Goal: Information Seeking & Learning: Learn about a topic

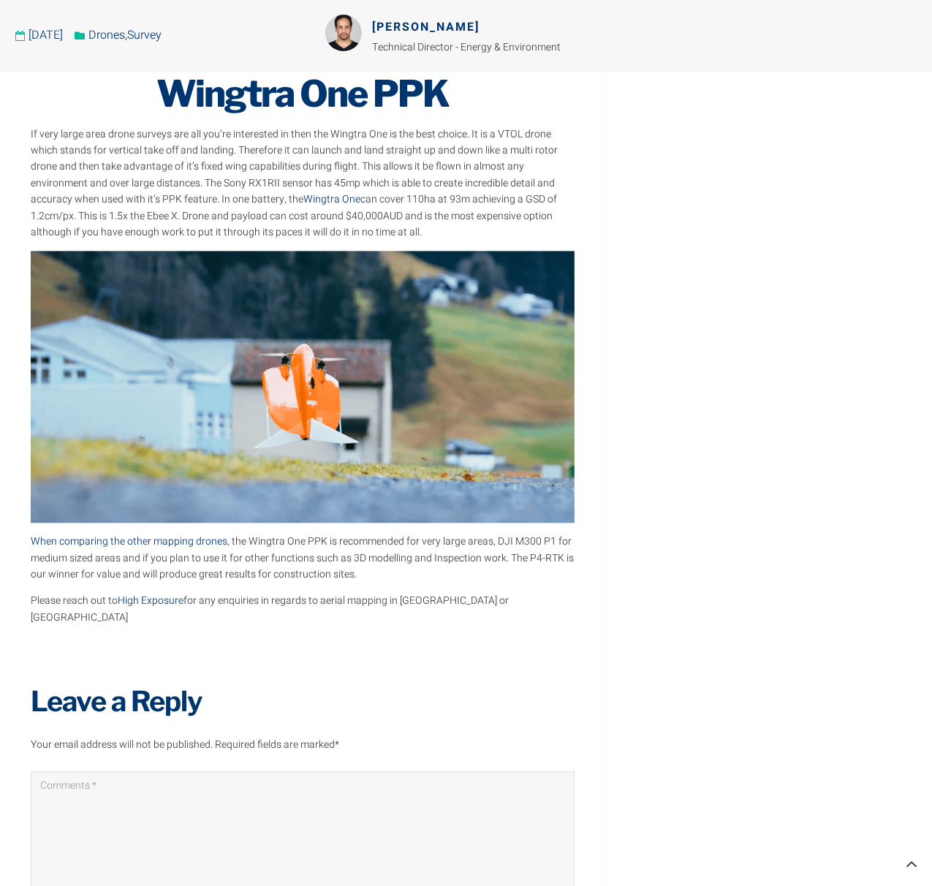
scroll to position [2428, 0]
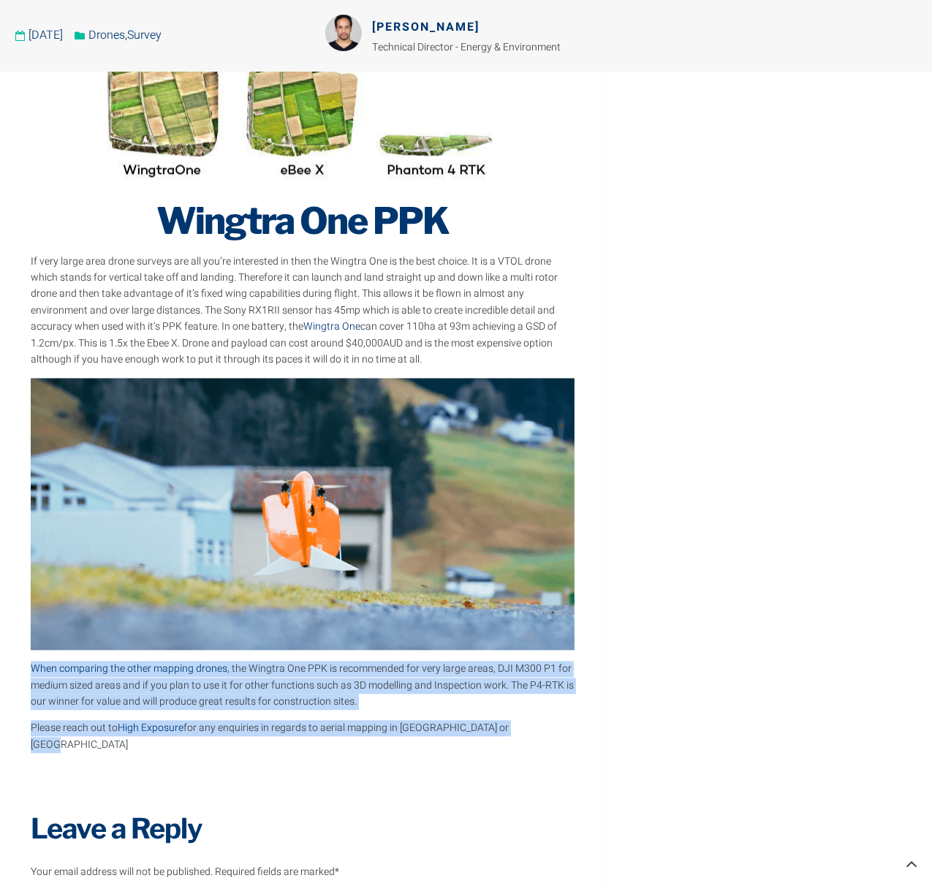
drag, startPoint x: 362, startPoint y: 681, endPoint x: 21, endPoint y: 666, distance: 341.1
click at [532, 650] on img at bounding box center [303, 514] width 544 height 272
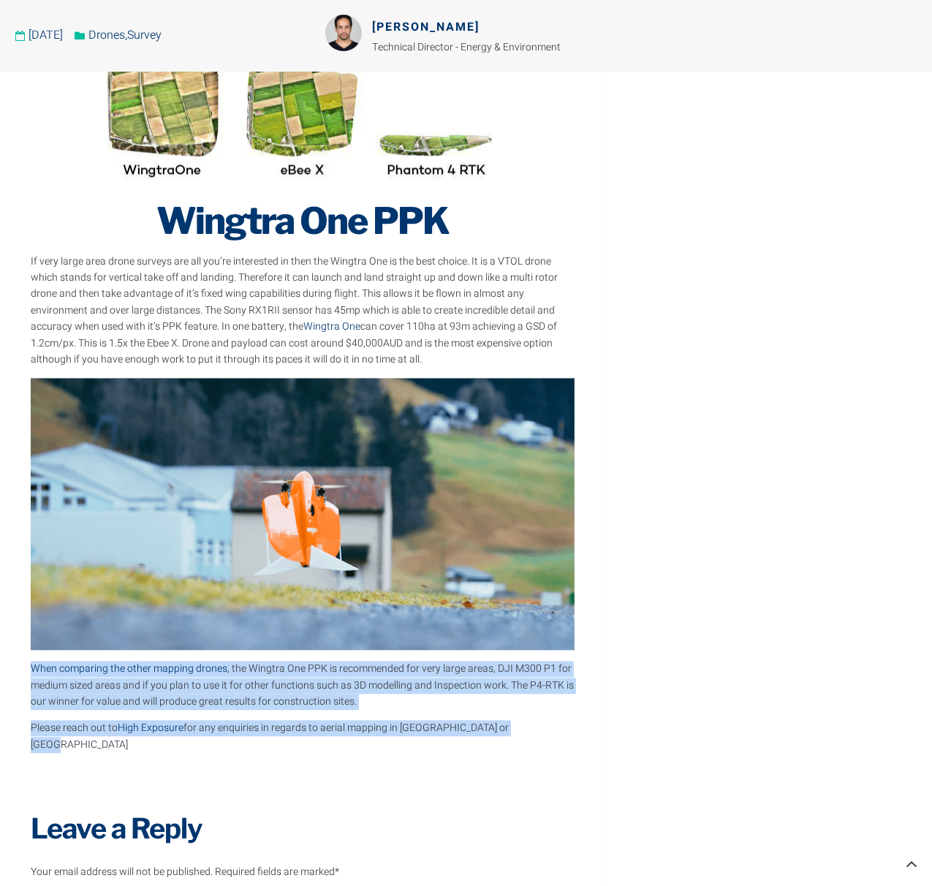
click at [570, 706] on p "When comparing the other mapping drones , the Wingtra One PPK is recommended fo…" at bounding box center [303, 685] width 544 height 49
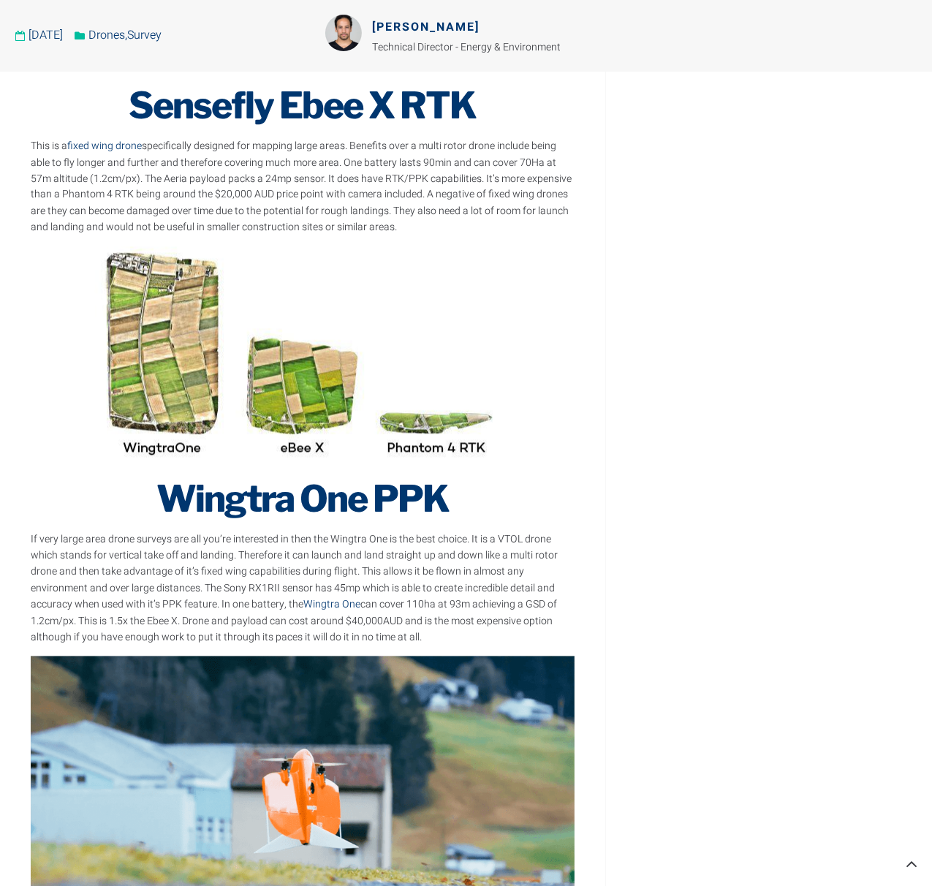
scroll to position [2062, 0]
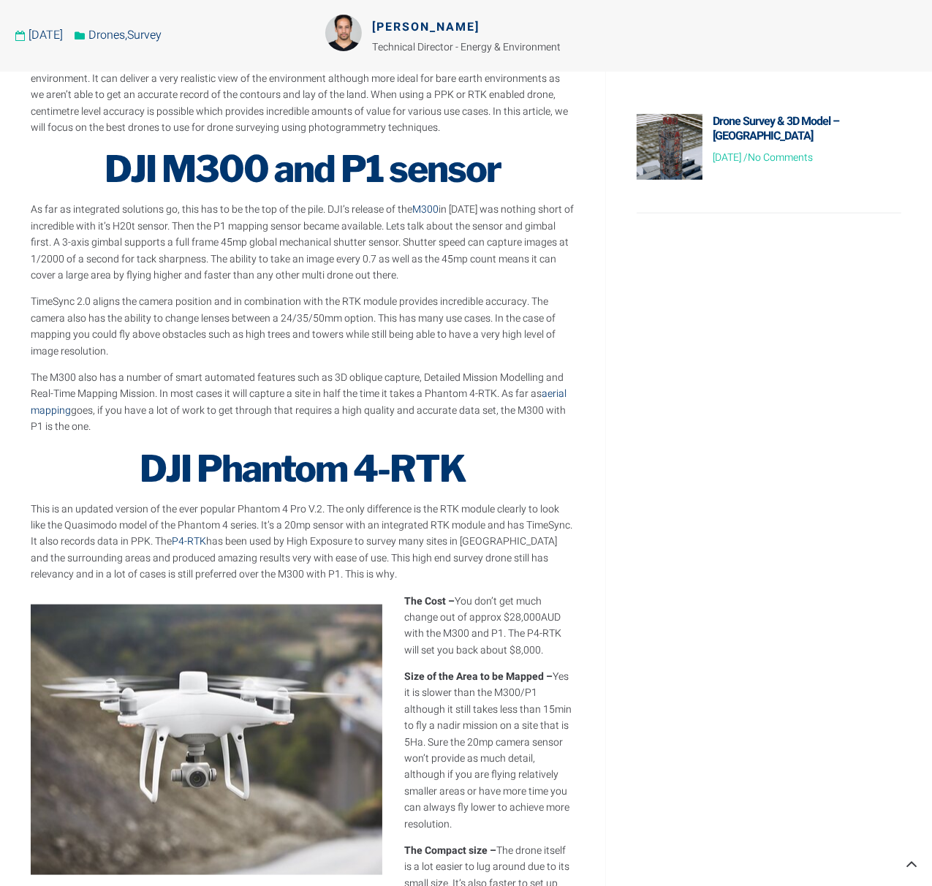
drag, startPoint x: 529, startPoint y: 660, endPoint x: 533, endPoint y: 510, distance: 150.0
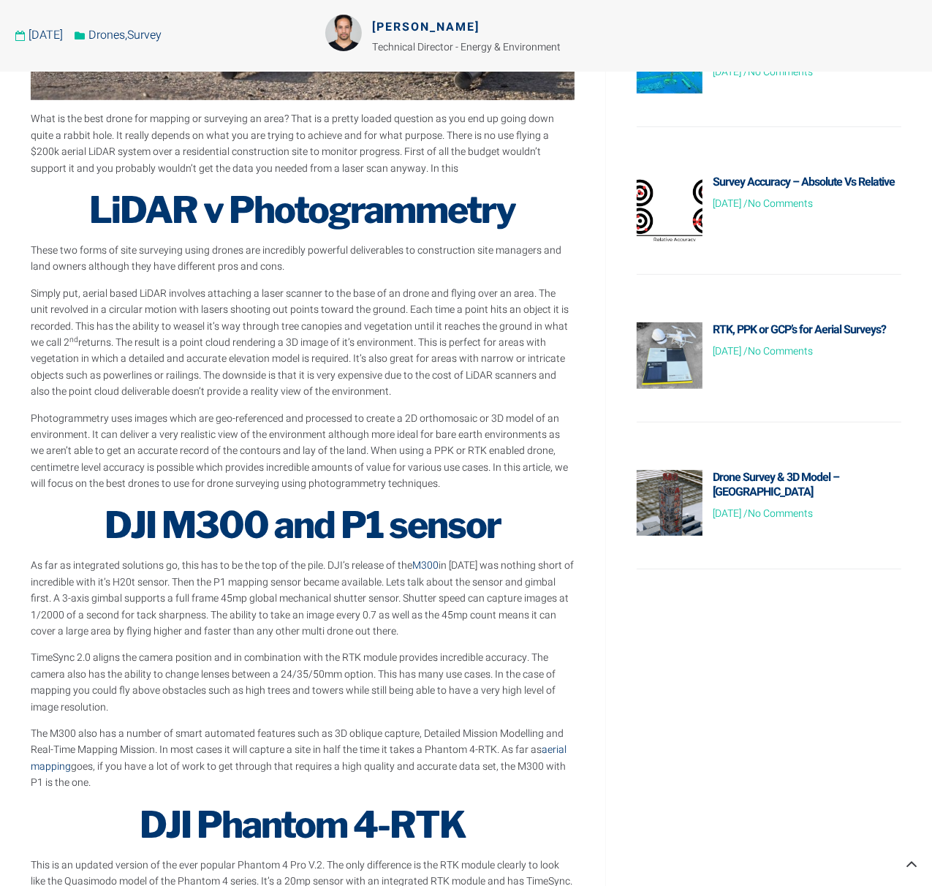
scroll to position [0, 0]
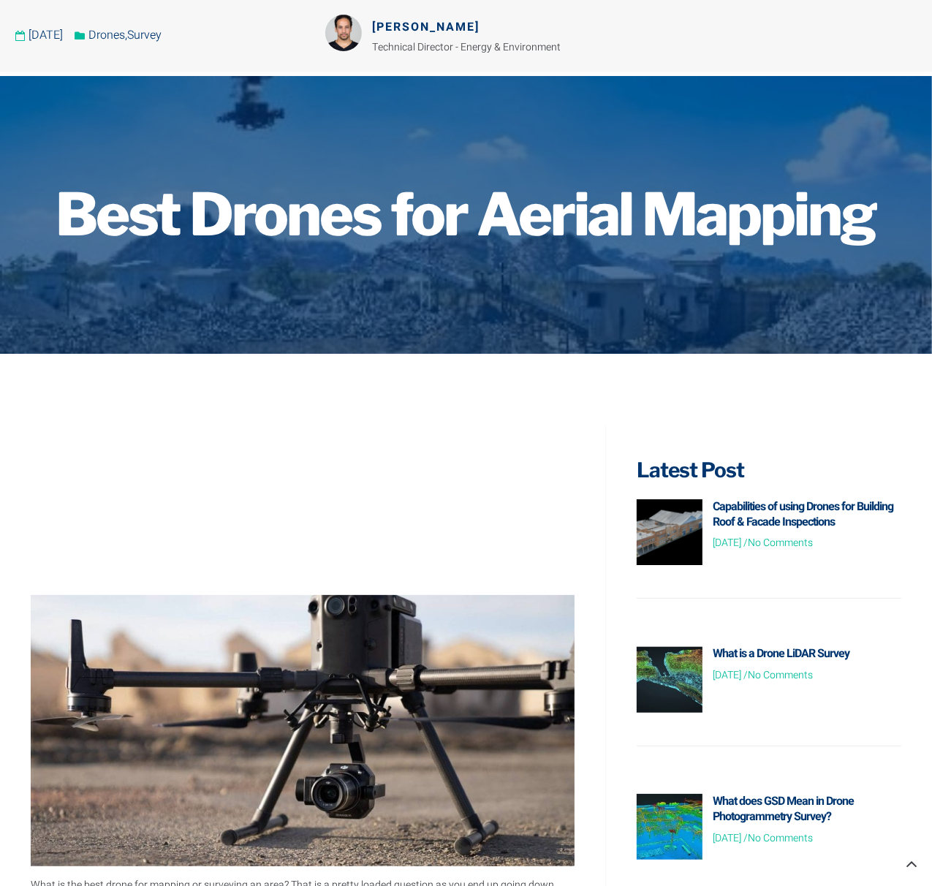
drag, startPoint x: 527, startPoint y: 558, endPoint x: 512, endPoint y: 347, distance: 211.1
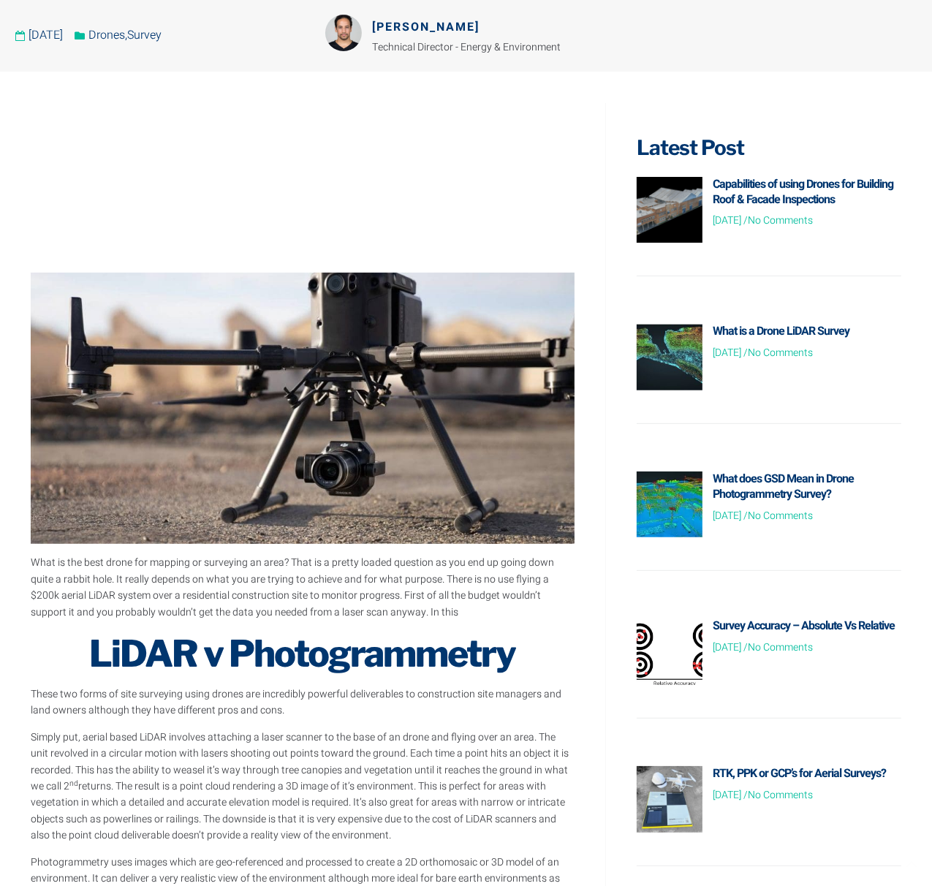
scroll to position [439, 0]
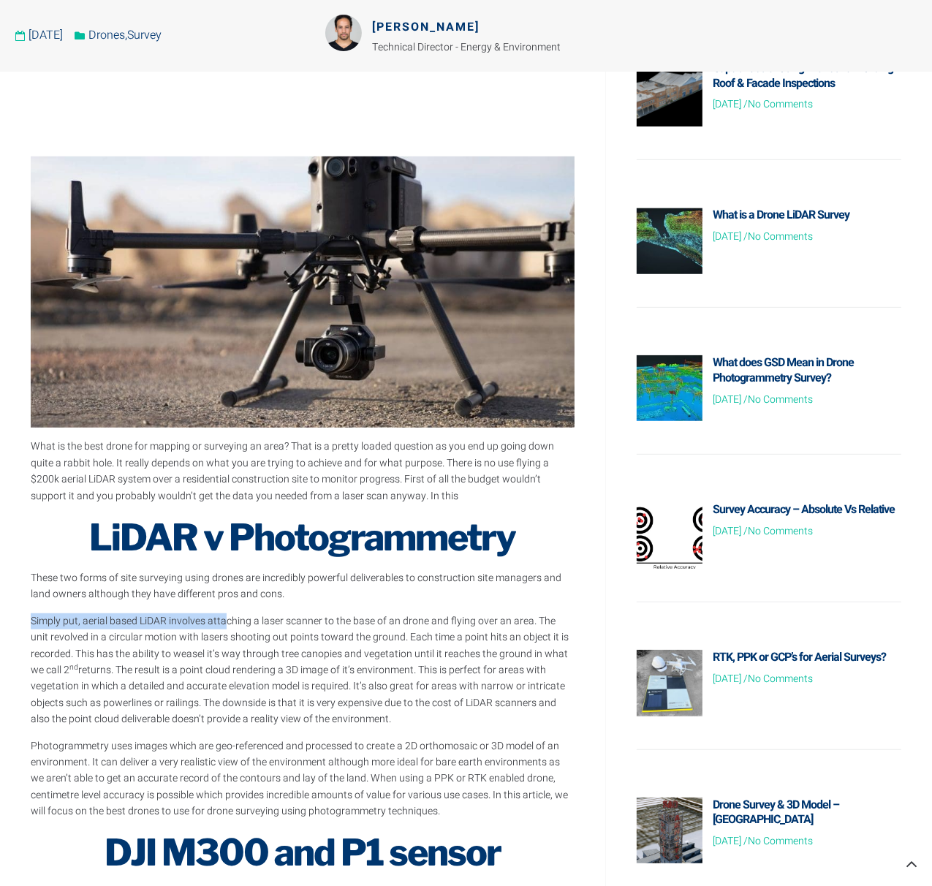
drag, startPoint x: 29, startPoint y: 624, endPoint x: 225, endPoint y: 617, distance: 196.8
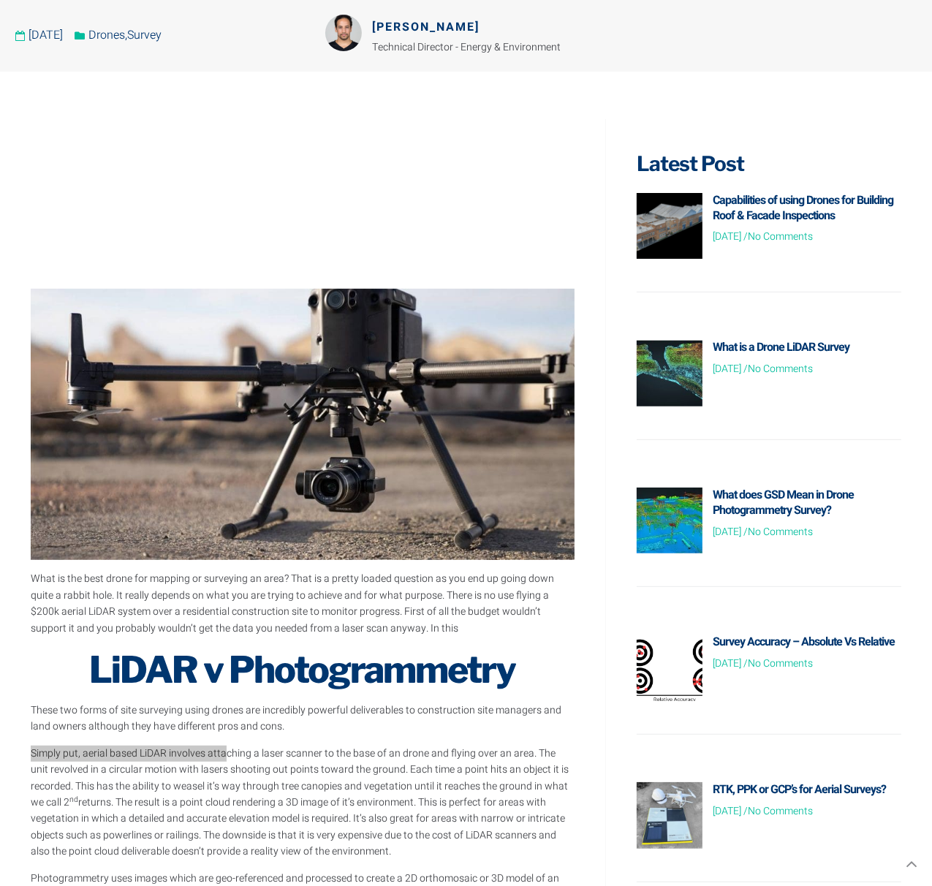
scroll to position [512, 0]
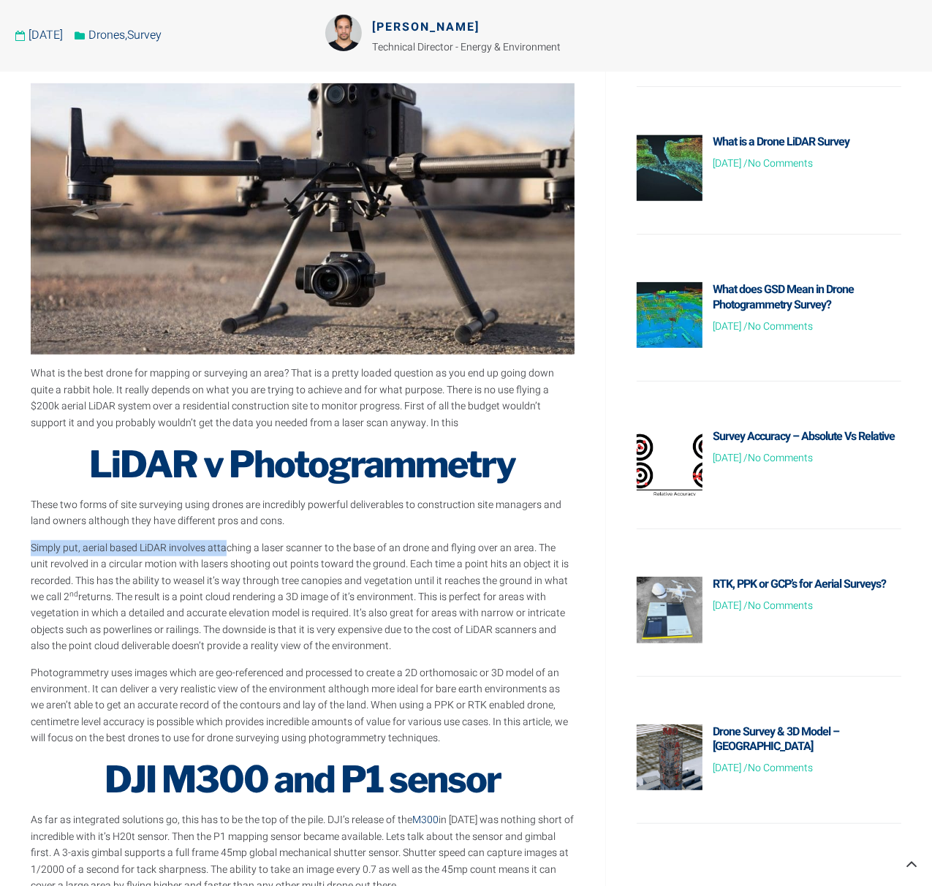
click at [463, 610] on p "Simply put, aerial based LiDAR involves attaching a laser scanner to the base o…" at bounding box center [303, 597] width 544 height 115
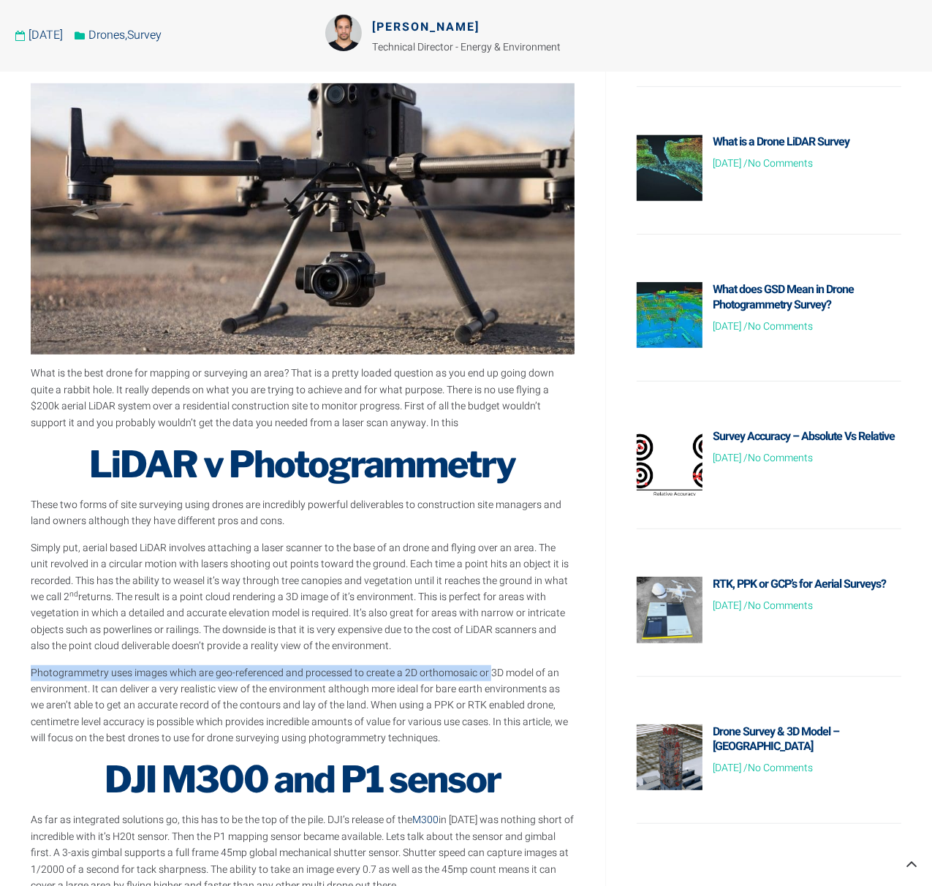
drag, startPoint x: 32, startPoint y: 669, endPoint x: 492, endPoint y: 678, distance: 460.1
click at [492, 678] on p "Photogrammetry uses images which are geo-referenced and processed to create a 2…" at bounding box center [303, 706] width 544 height 82
click at [413, 700] on p "Photogrammetry uses images which are geo-referenced and processed to create a 2…" at bounding box center [303, 706] width 544 height 82
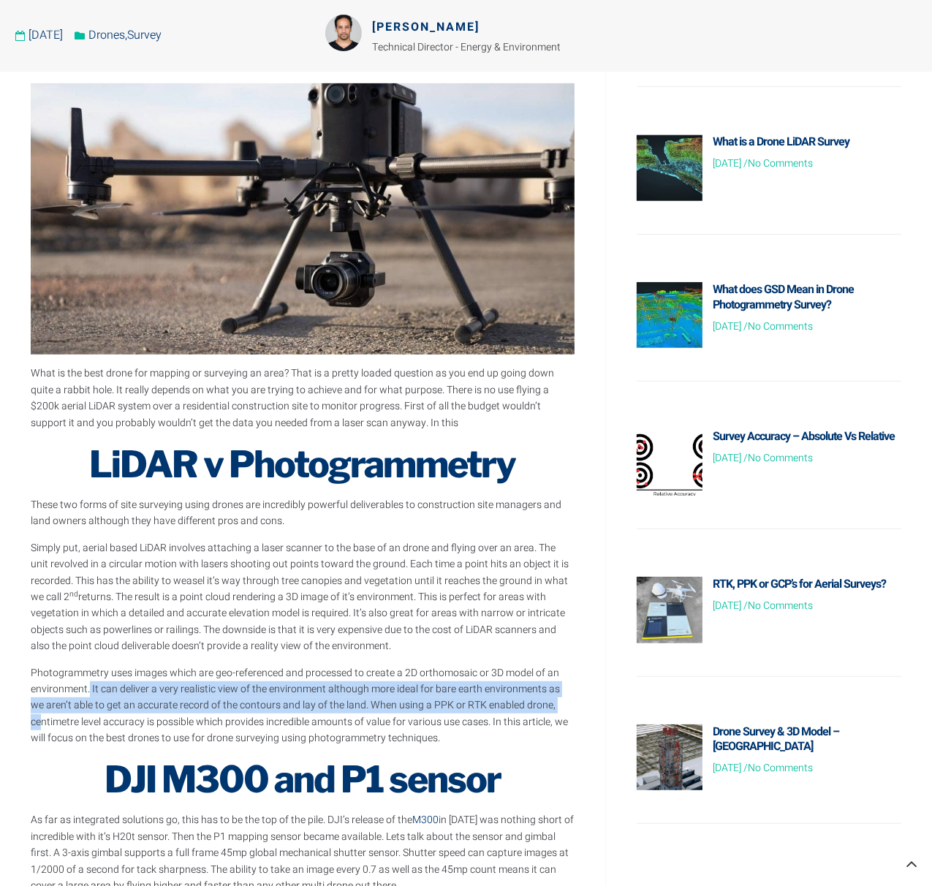
drag, startPoint x: 89, startPoint y: 687, endPoint x: 551, endPoint y: 705, distance: 461.8
click at [552, 705] on p "Photogrammetry uses images which are geo-referenced and processed to create a 2…" at bounding box center [303, 706] width 544 height 82
click at [397, 707] on p "Photogrammetry uses images which are geo-referenced and processed to create a 2…" at bounding box center [303, 706] width 544 height 82
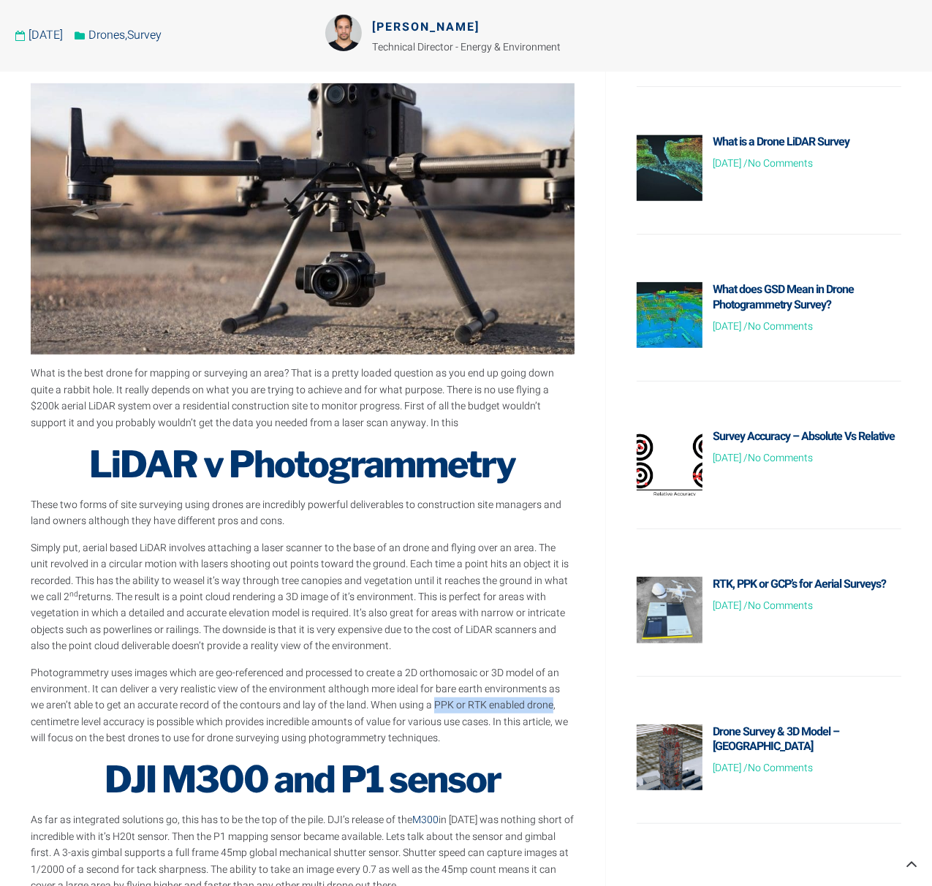
drag, startPoint x: 418, startPoint y: 704, endPoint x: 532, endPoint y: 704, distance: 113.4
click at [532, 704] on p "Photogrammetry uses images which are geo-referenced and processed to create a 2…" at bounding box center [303, 706] width 544 height 82
copy p "PPK or RTK enabled drone"
